Goal: Information Seeking & Learning: Learn about a topic

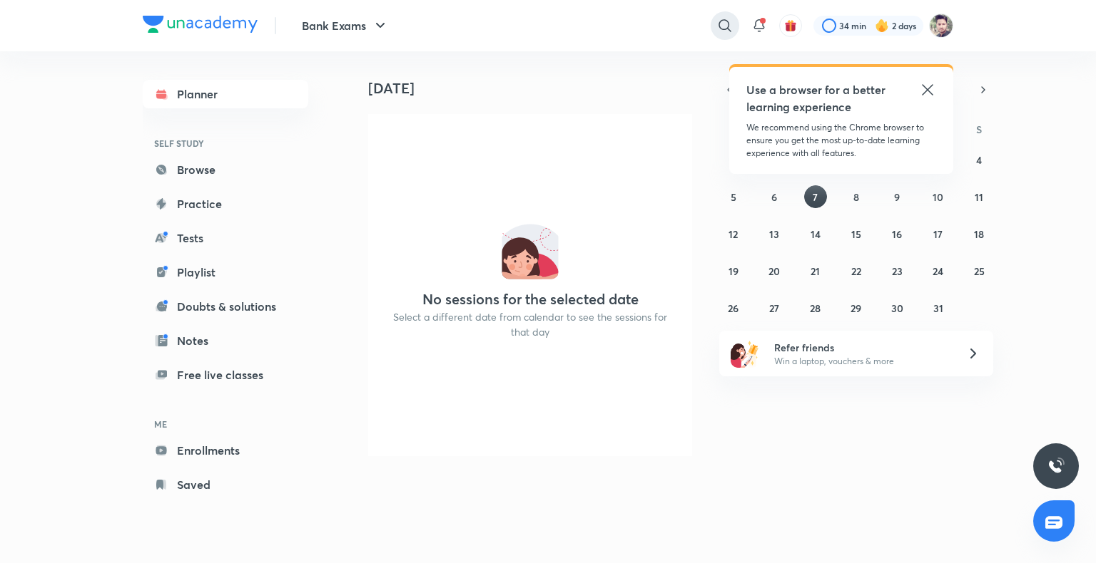
click at [728, 33] on icon at bounding box center [724, 25] width 17 height 17
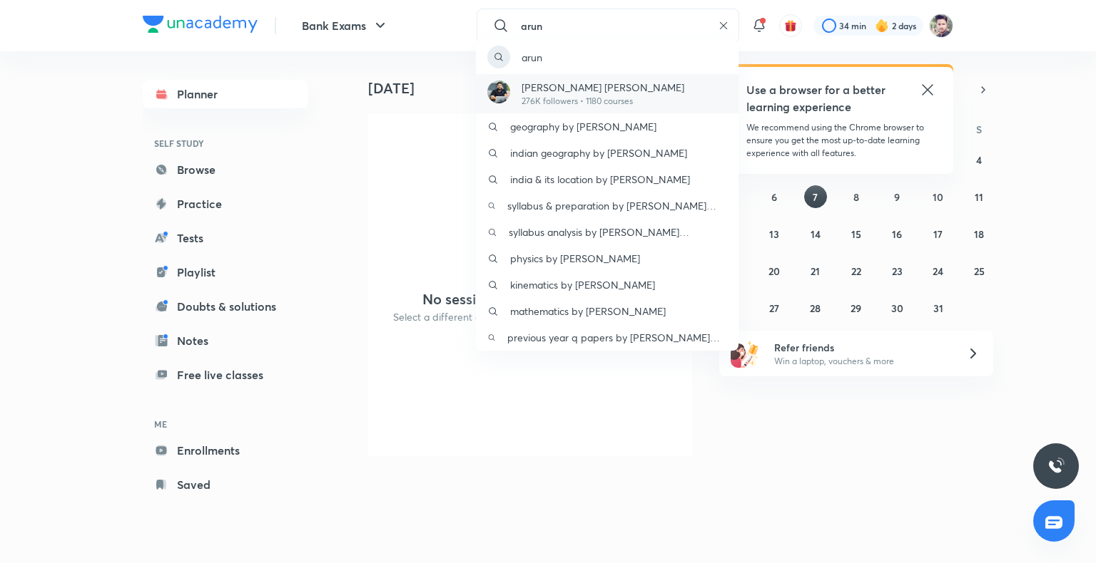
type input "arun"
click at [681, 86] on div "[PERSON_NAME] [PERSON_NAME] 276K followers • 1180 courses" at bounding box center [607, 93] width 262 height 39
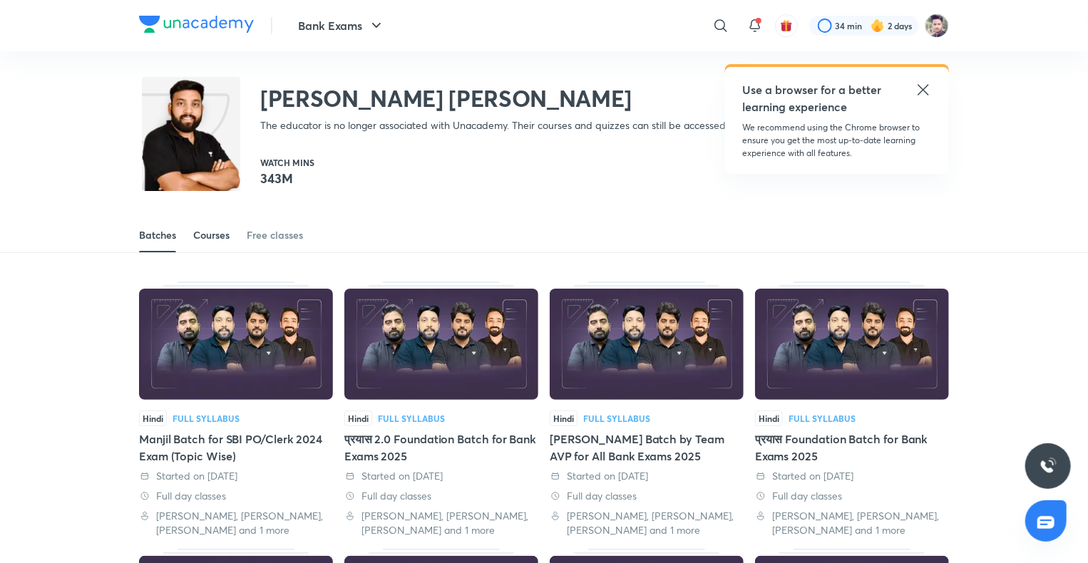
click at [214, 243] on link "Courses" at bounding box center [211, 235] width 36 height 34
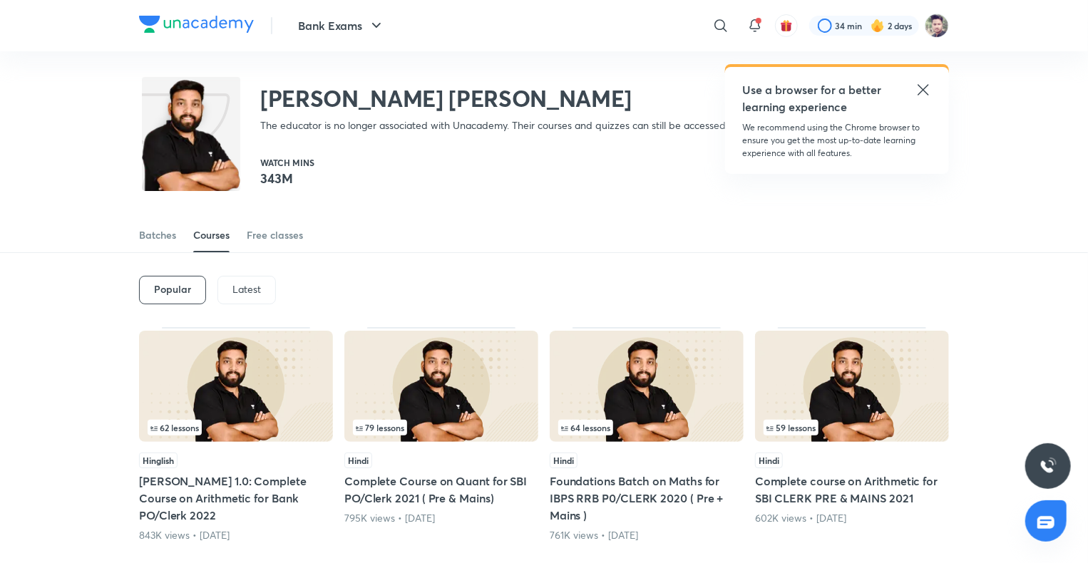
click at [247, 300] on div "Latest" at bounding box center [247, 290] width 58 height 29
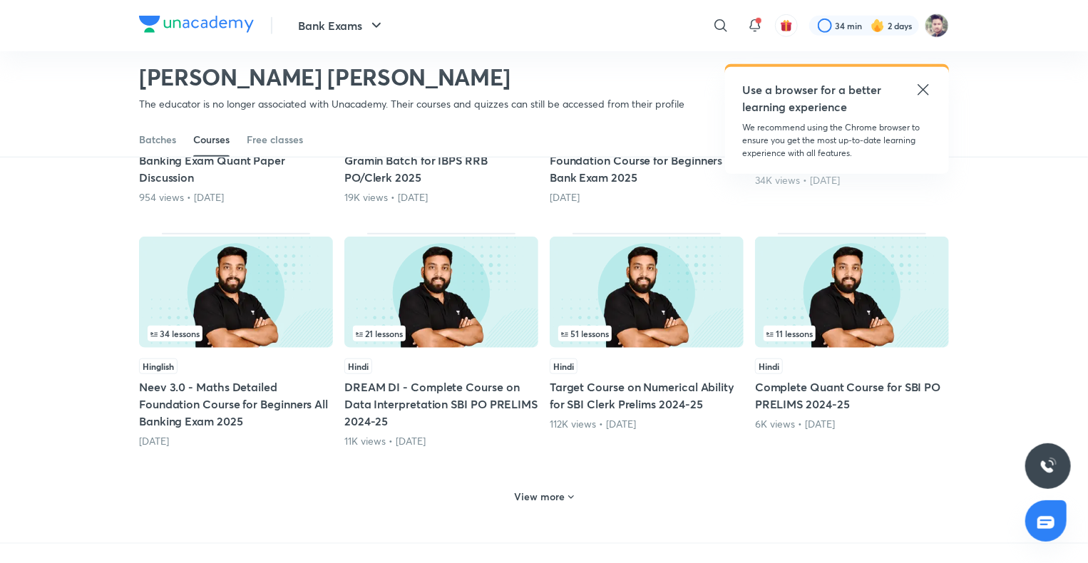
scroll to position [542, 0]
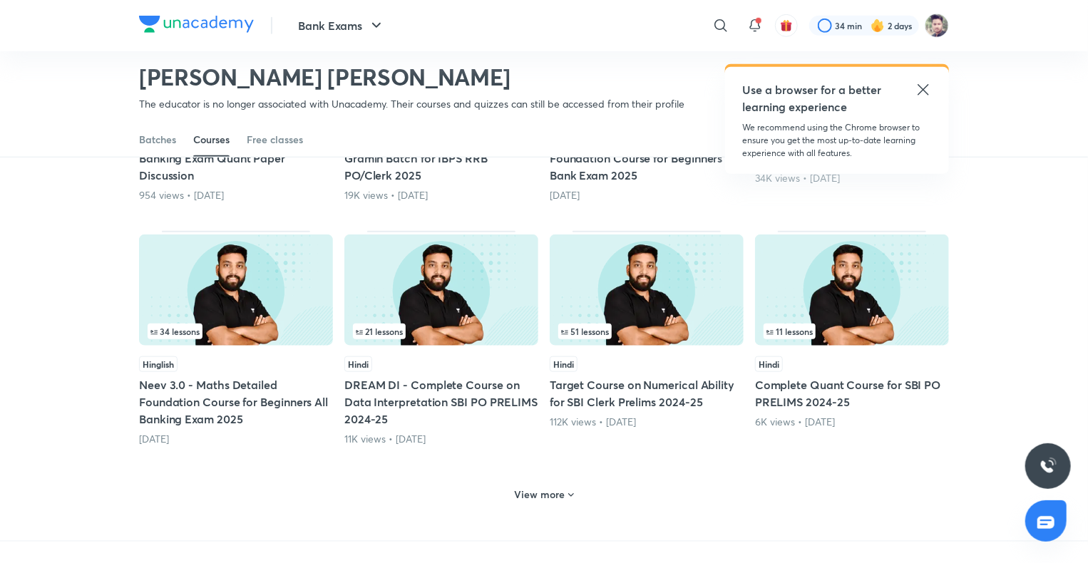
click at [550, 498] on h6 "View more" at bounding box center [540, 495] width 51 height 14
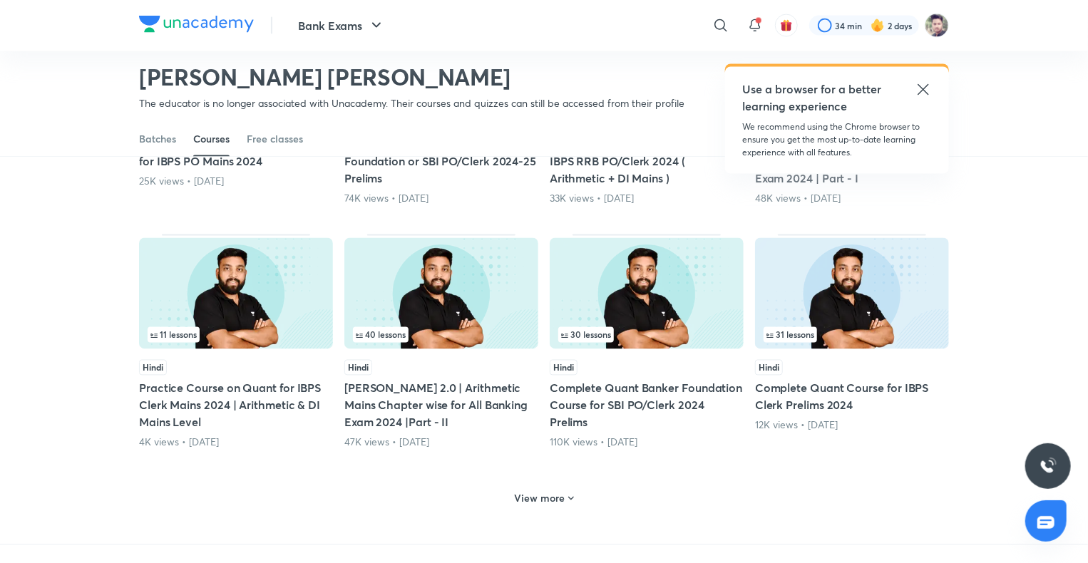
scroll to position [1327, 0]
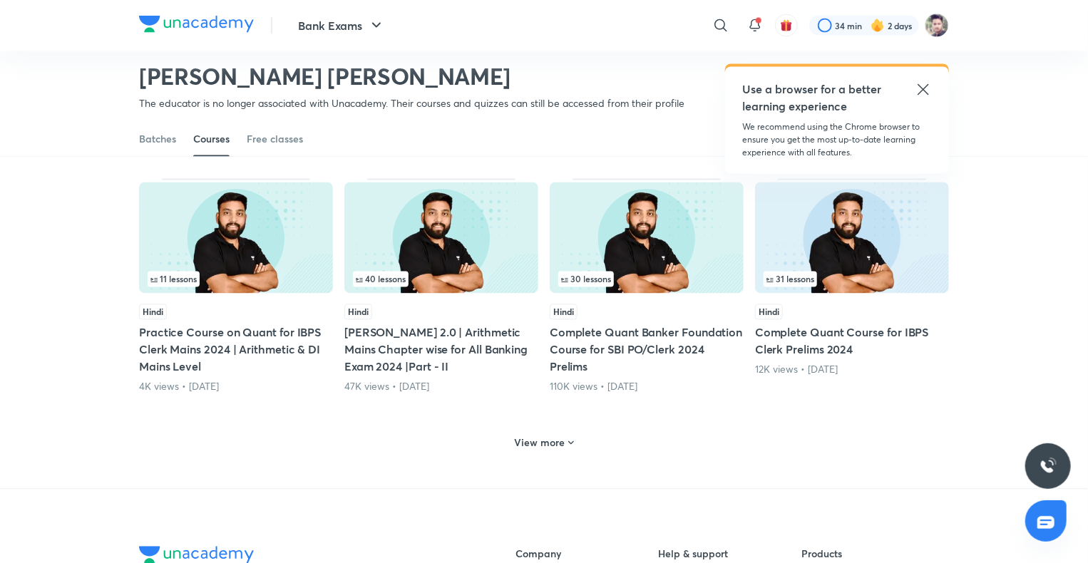
click at [553, 437] on h6 "View more" at bounding box center [540, 444] width 51 height 14
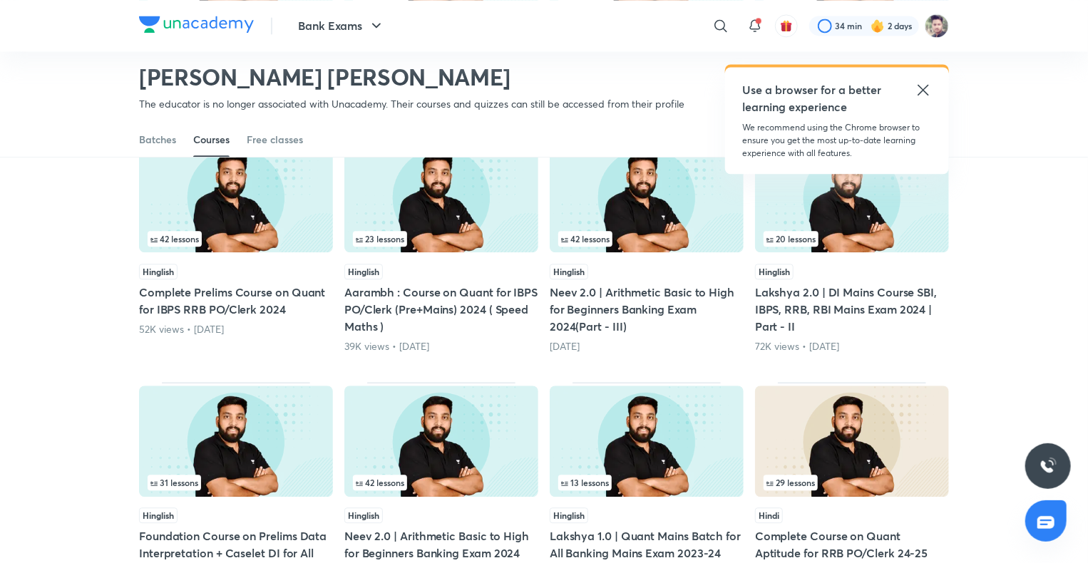
scroll to position [1683, 0]
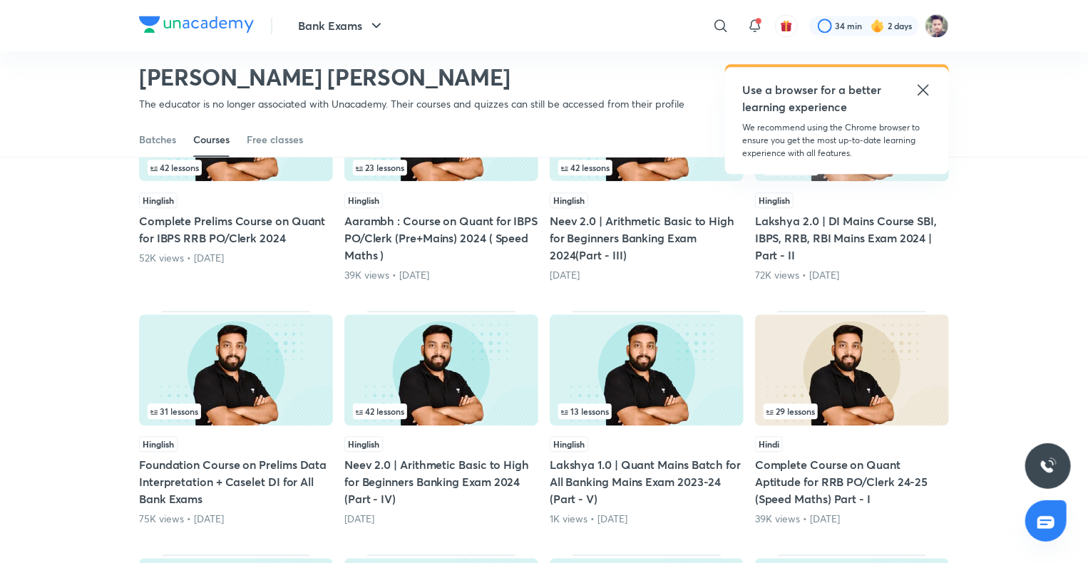
click at [516, 369] on img at bounding box center [442, 370] width 194 height 111
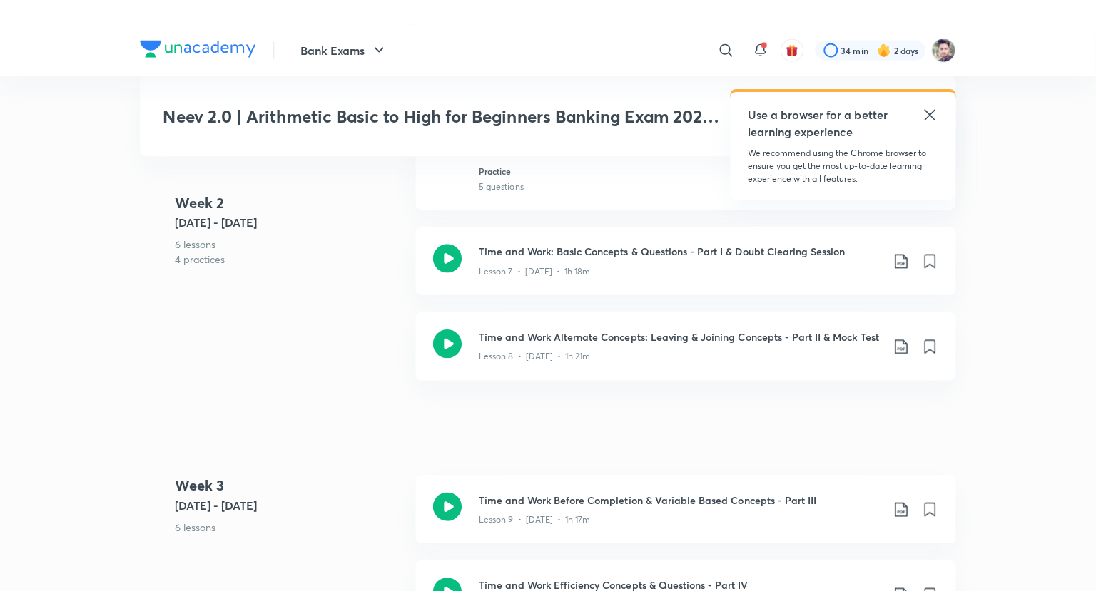
scroll to position [1427, 0]
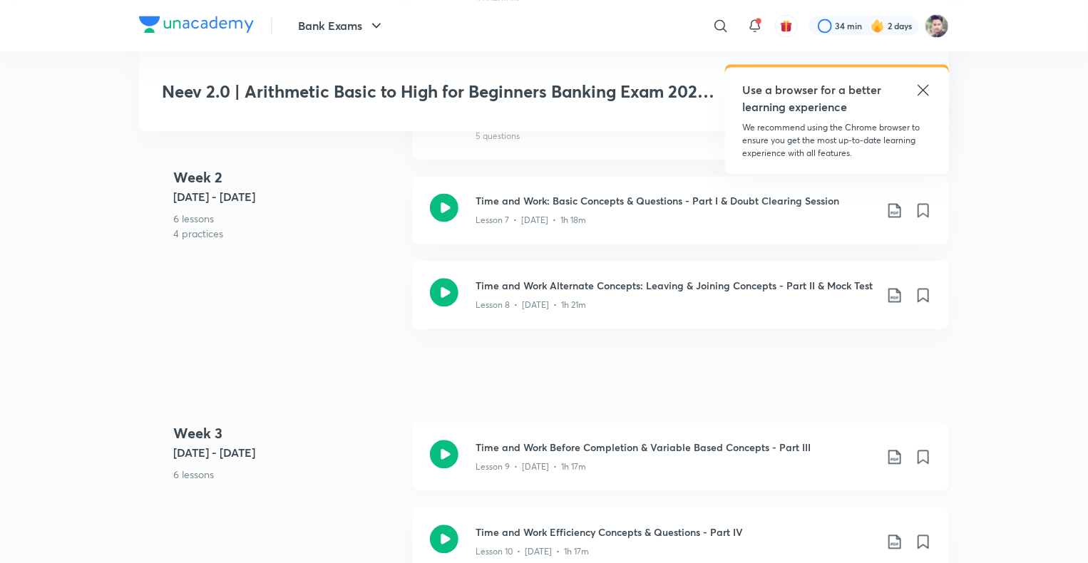
click at [582, 444] on h3 "Time and Work Before Completion & Variable Based Concepts - Part III" at bounding box center [675, 447] width 399 height 15
